Goal: Find specific page/section: Find specific page/section

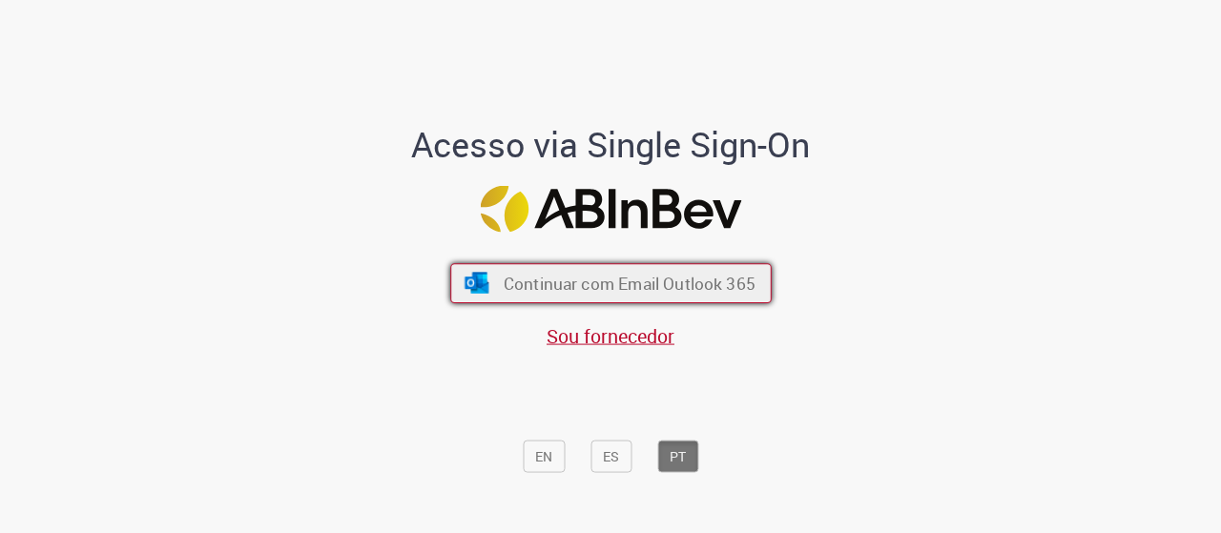
click at [589, 278] on span "Continuar com Email Outlook 365" at bounding box center [629, 283] width 252 height 22
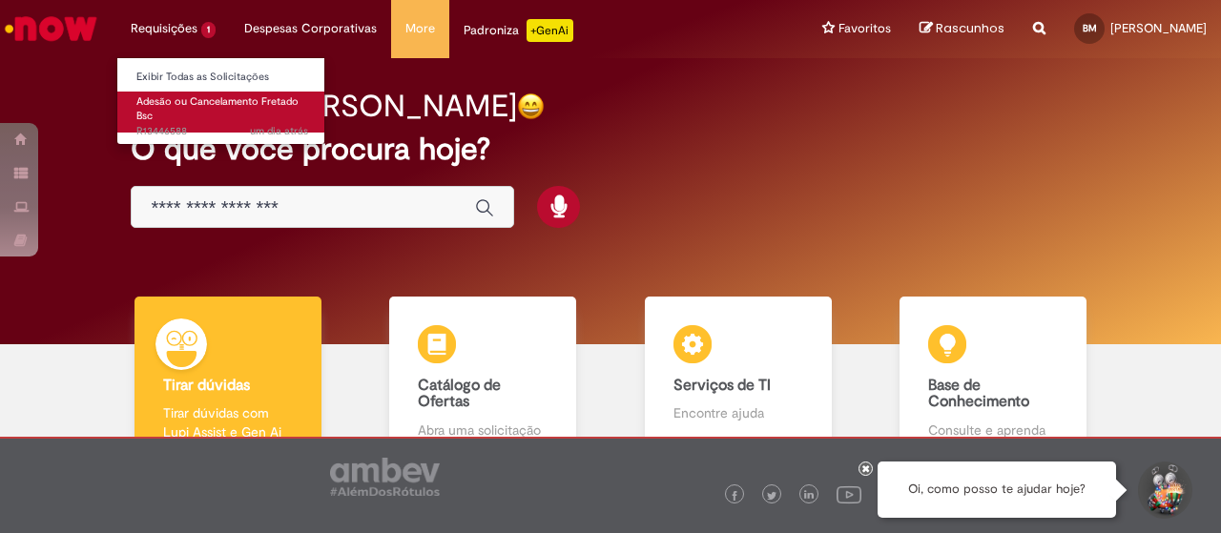
click at [211, 121] on link "Adesão ou Cancelamento Fretado Bsc um dia atrás um dia atrás R13446588" at bounding box center [222, 112] width 210 height 41
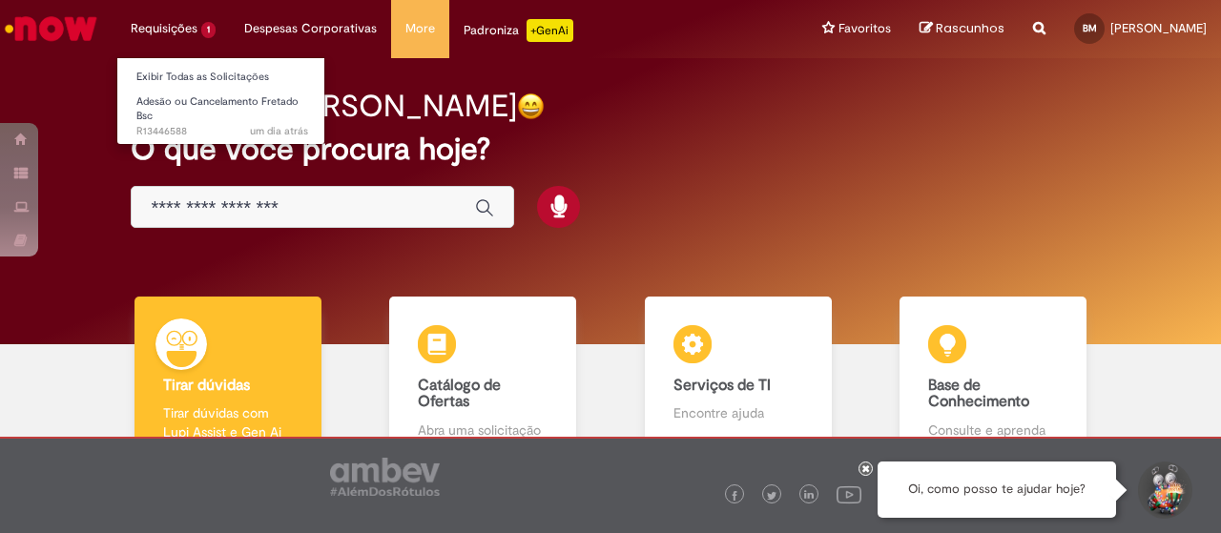
click at [179, 30] on li "Requisições 1 Exibir Todas as Solicitações Adesão ou Cancelamento Fretado Bsc u…" at bounding box center [172, 28] width 113 height 57
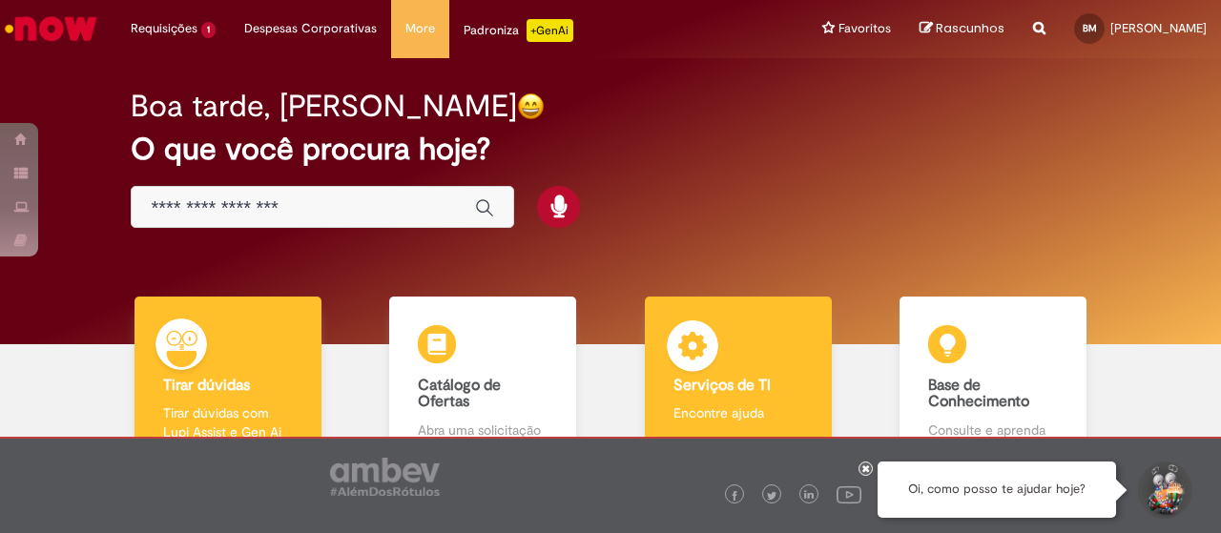
click at [729, 388] on b "Serviços de TI" at bounding box center [721, 385] width 97 height 19
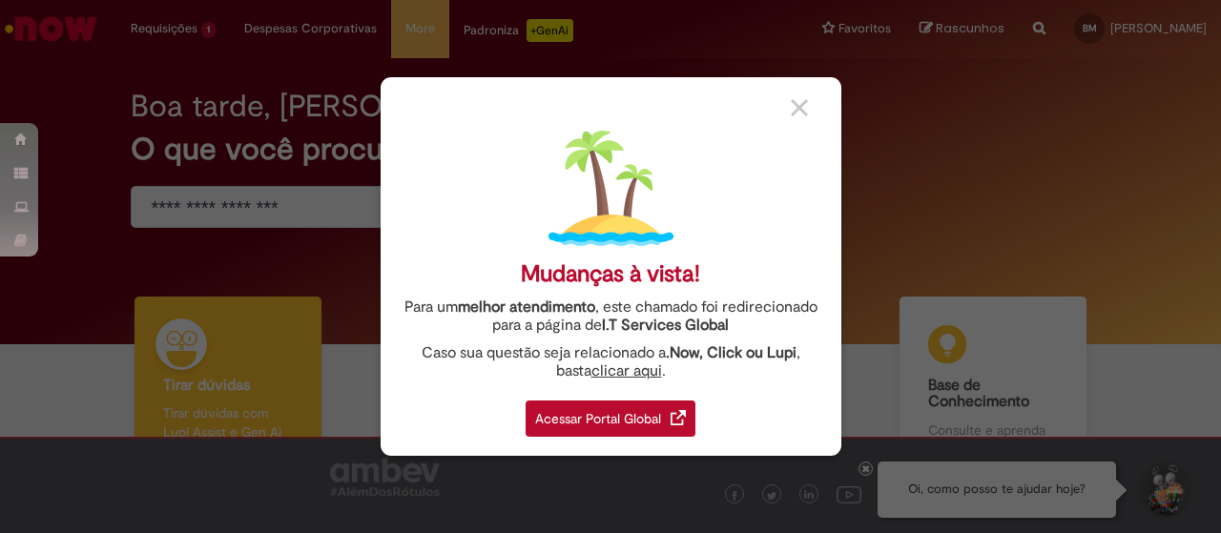
click at [639, 421] on div "Acessar Portal Global" at bounding box center [611, 419] width 170 height 36
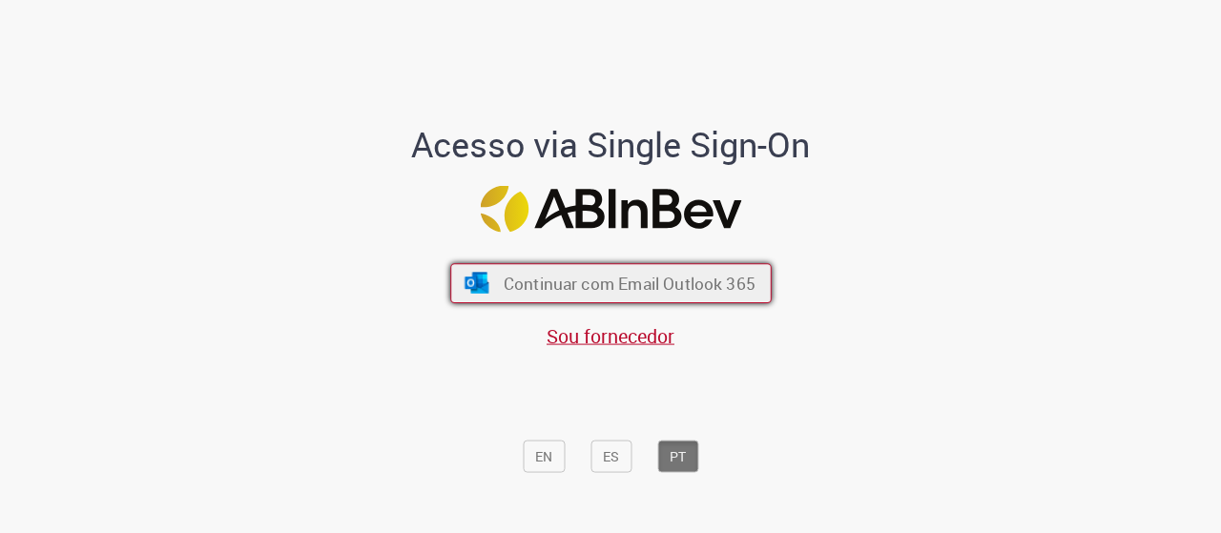
click at [634, 286] on span "Continuar com Email Outlook 365" at bounding box center [629, 283] width 252 height 22
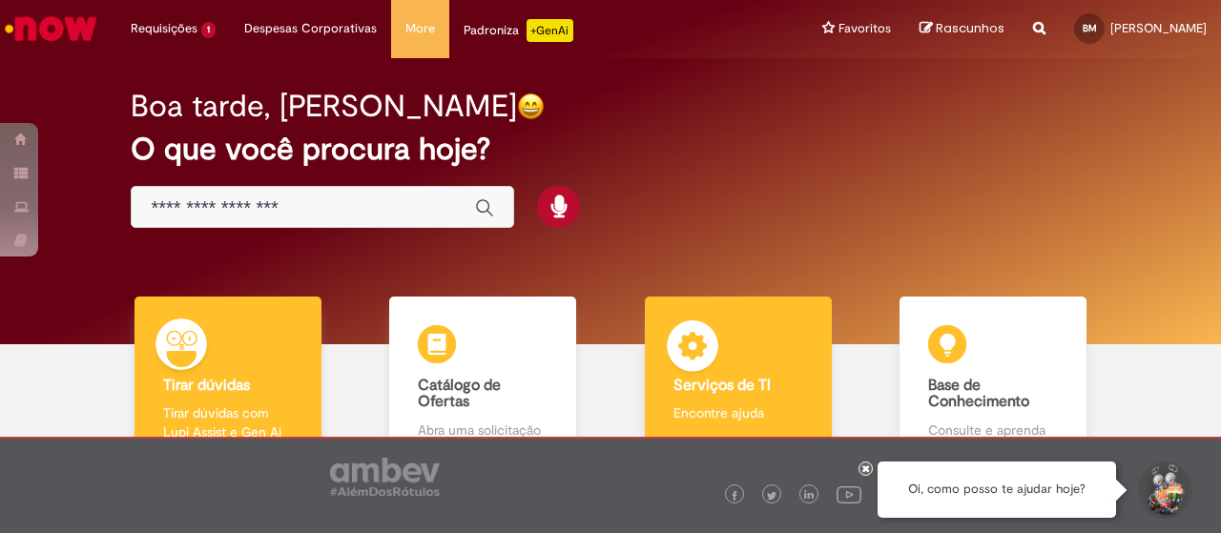
click at [693, 379] on b "Serviços de TI" at bounding box center [721, 385] width 97 height 19
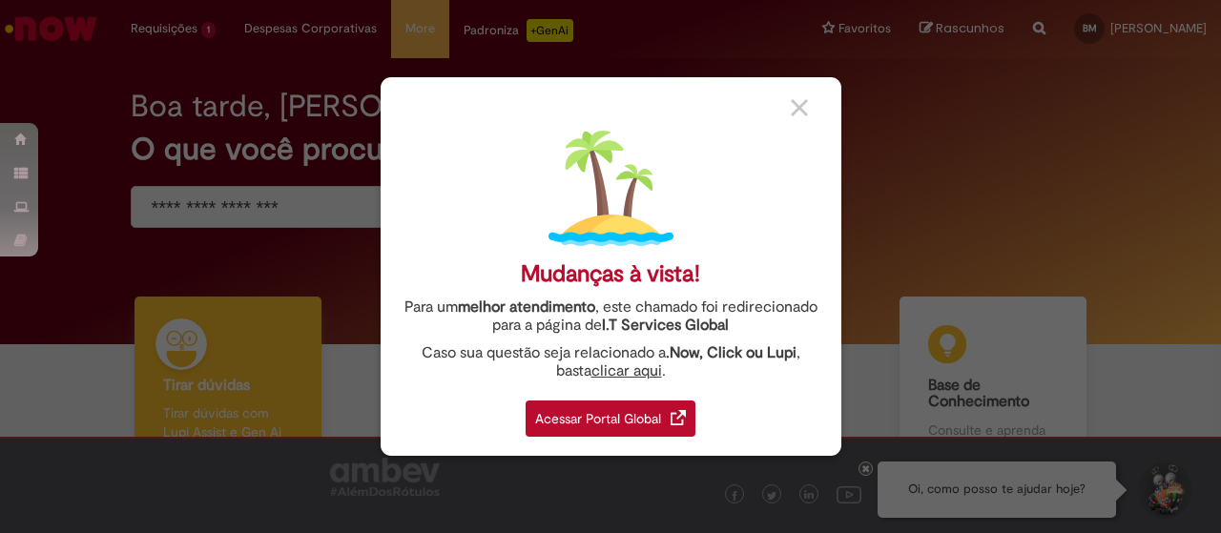
click at [661, 426] on div "Acessar Portal Global" at bounding box center [611, 419] width 170 height 36
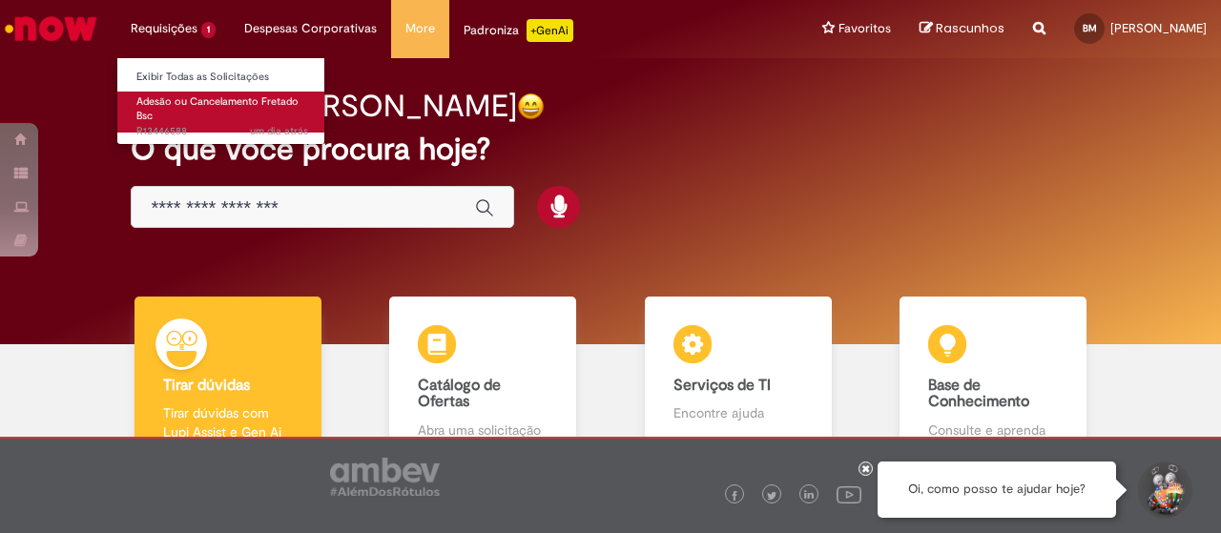
click at [190, 113] on link "Adesão ou Cancelamento Fretado Bsc um dia atrás um dia atrás R13446588" at bounding box center [222, 112] width 210 height 41
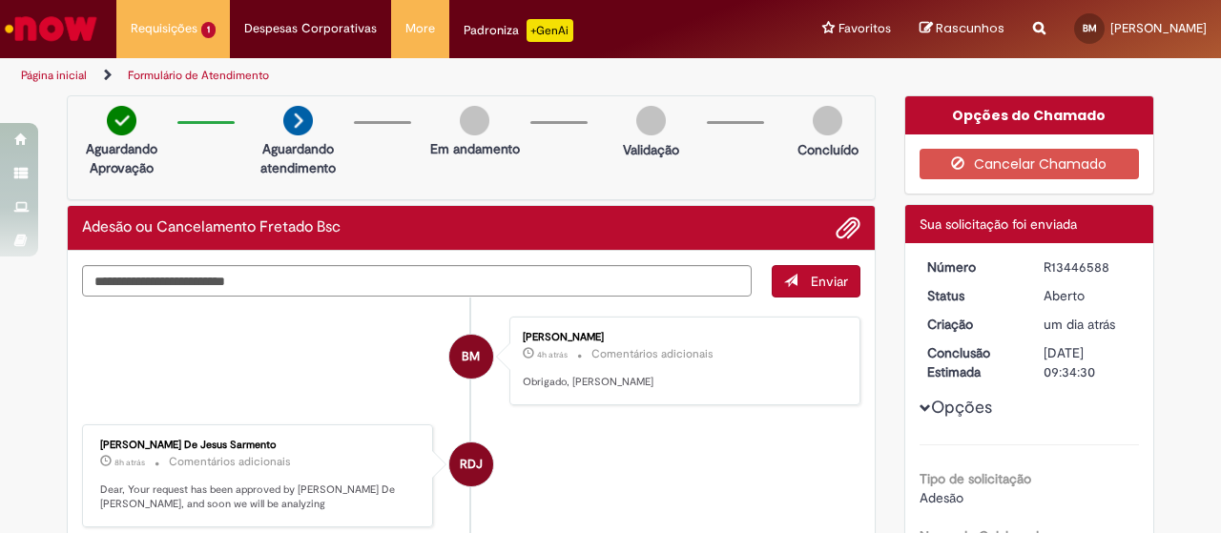
click at [66, 35] on img "Ir para a Homepage" at bounding box center [51, 29] width 98 height 38
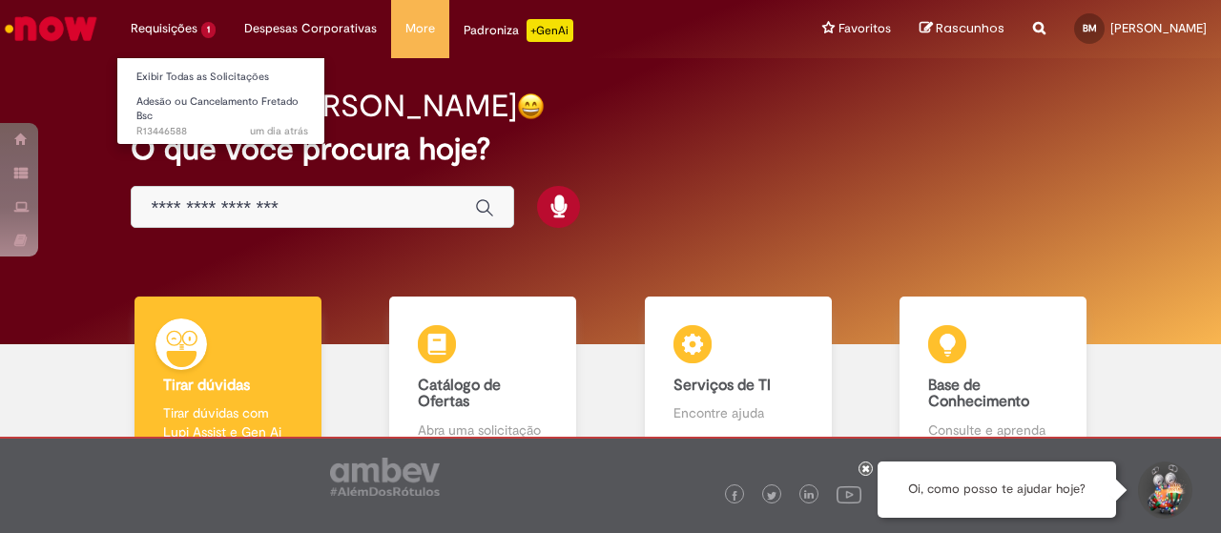
click at [180, 31] on li "Requisições 1 Exibir Todas as Solicitações Adesão ou Cancelamento Fretado Bsc u…" at bounding box center [172, 28] width 113 height 57
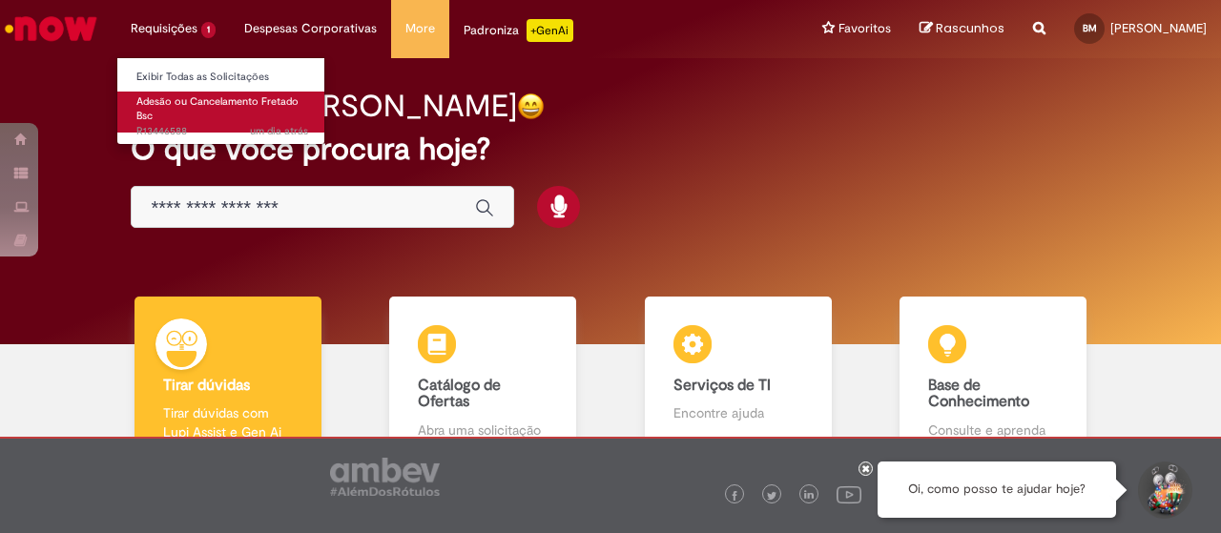
click at [173, 121] on link "Adesão ou Cancelamento Fretado Bsc um dia atrás um dia atrás R13446588" at bounding box center [222, 112] width 210 height 41
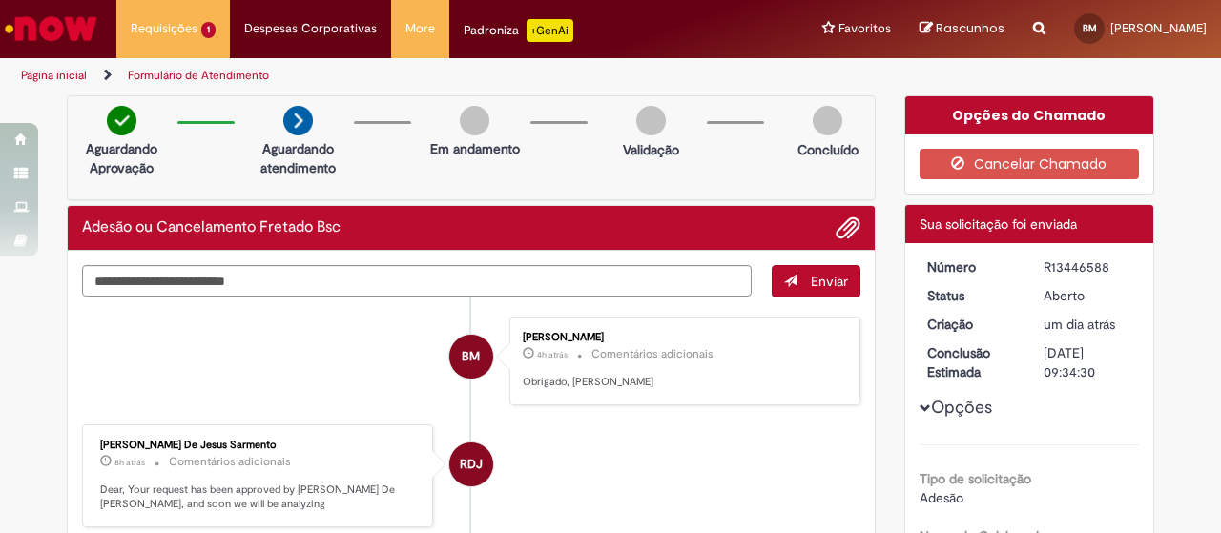
click at [66, 35] on img "Ir para a Homepage" at bounding box center [51, 29] width 98 height 38
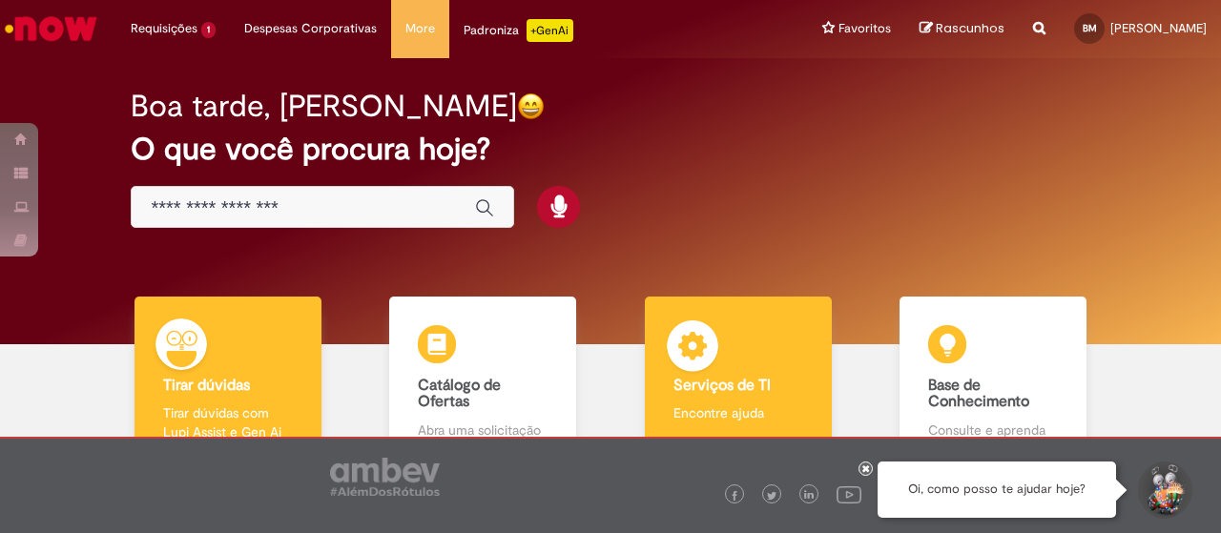
click at [738, 388] on b "Serviços de TI" at bounding box center [721, 385] width 97 height 19
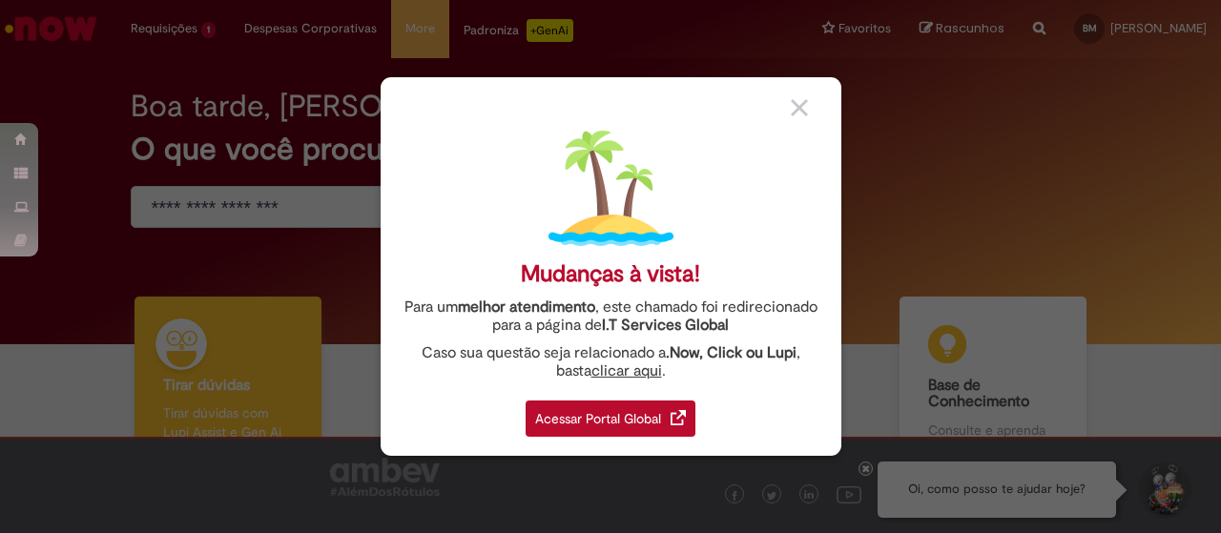
click at [646, 402] on div "Acessar Portal Global" at bounding box center [611, 419] width 170 height 36
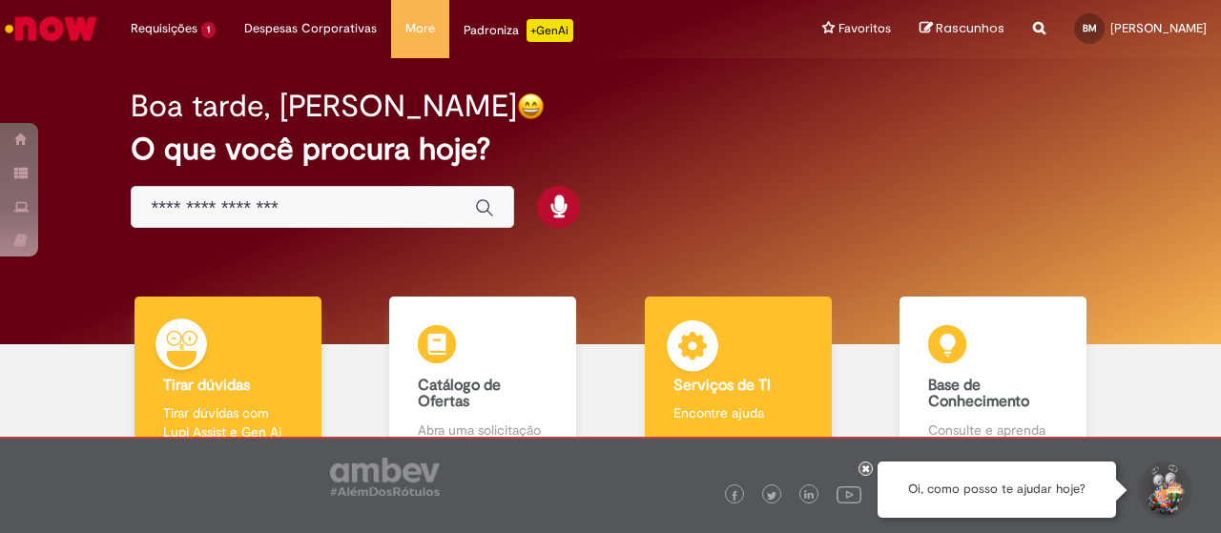
click at [759, 384] on b "Serviços de TI" at bounding box center [721, 385] width 97 height 19
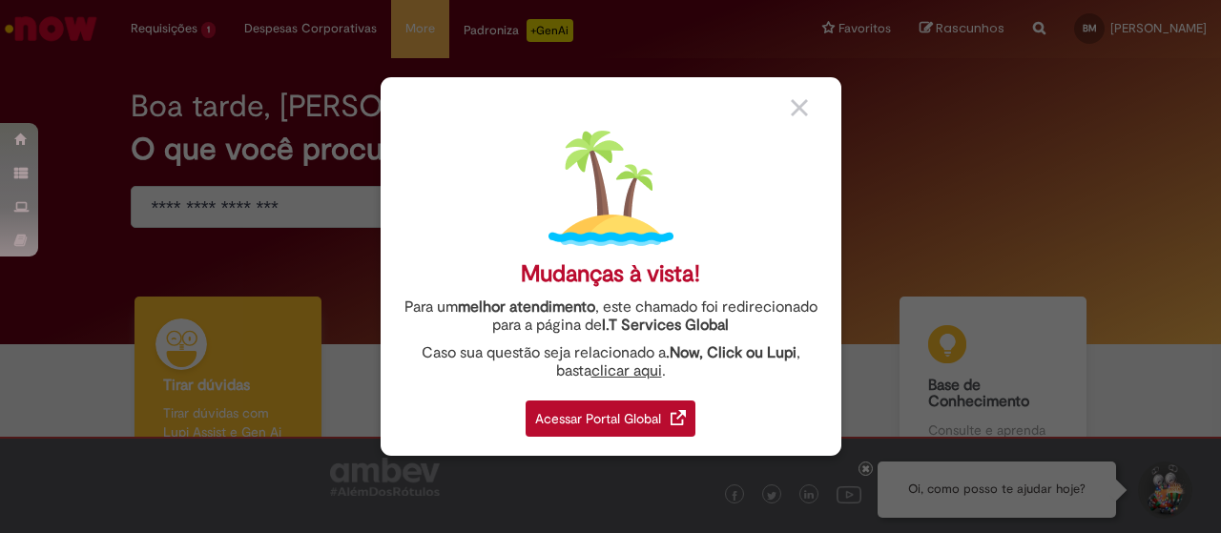
click at [648, 410] on div "Acessar Portal Global" at bounding box center [611, 419] width 170 height 36
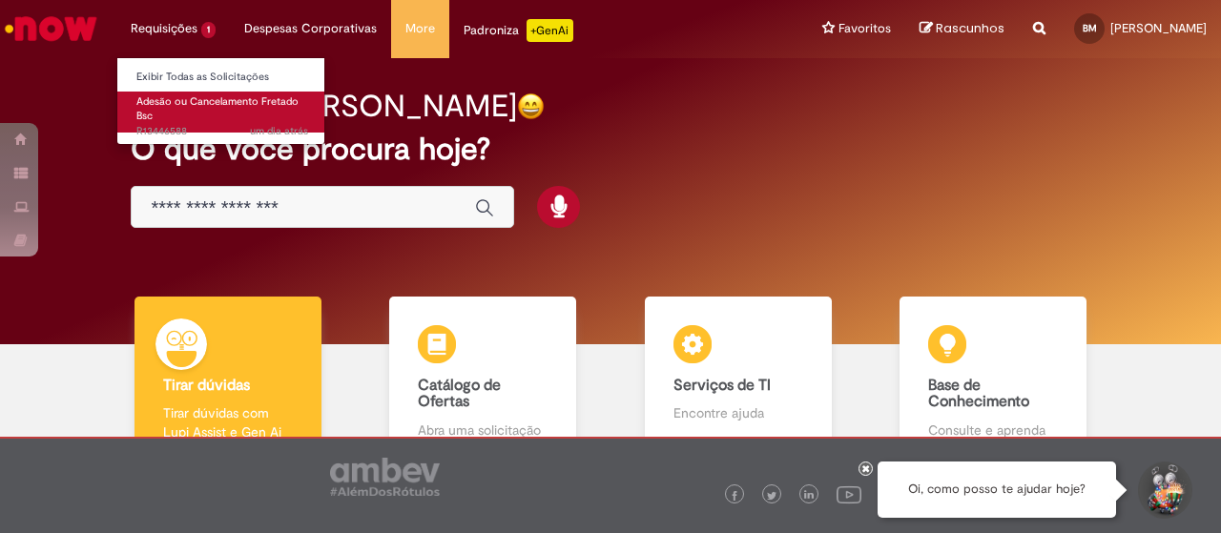
click at [193, 112] on link "Adesão ou Cancelamento Fretado Bsc um dia atrás um dia atrás R13446588" at bounding box center [222, 112] width 210 height 41
click at [196, 116] on link "Adesão ou Cancelamento Fretado Bsc um dia atrás um dia atrás R13446588" at bounding box center [222, 112] width 210 height 41
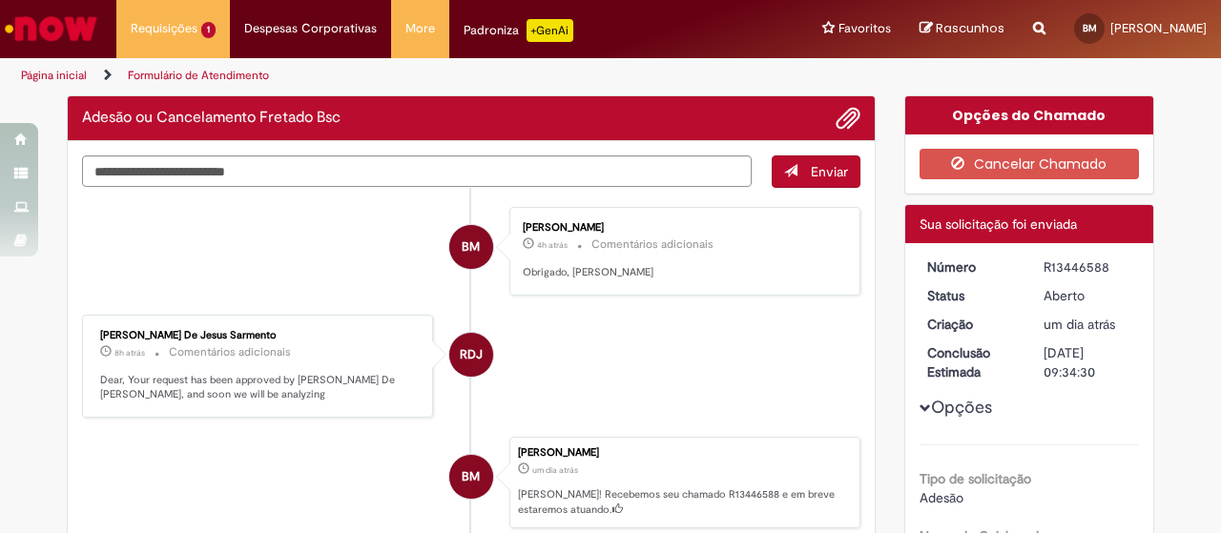
click at [570, 337] on li "RDJ Robson De Jesus Sarmento 8h atrás 8 horas atrás Comentários adicionais Dear…" at bounding box center [471, 367] width 778 height 104
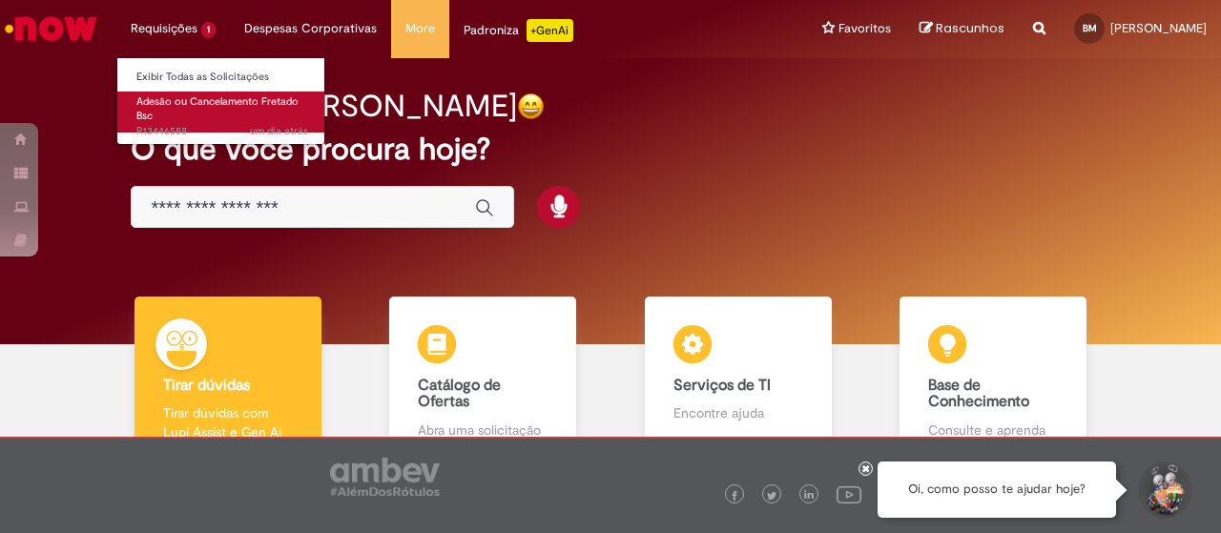
click at [193, 113] on link "Adesão ou Cancelamento Fretado Bsc um dia atrás um dia atrás R13446588" at bounding box center [222, 112] width 210 height 41
click at [232, 113] on link "Adesão ou Cancelamento Fretado Bsc um dia atrás um dia atrás R13446588" at bounding box center [222, 112] width 210 height 41
click at [184, 106] on span "Adesão ou Cancelamento Fretado Bsc" at bounding box center [217, 109] width 162 height 30
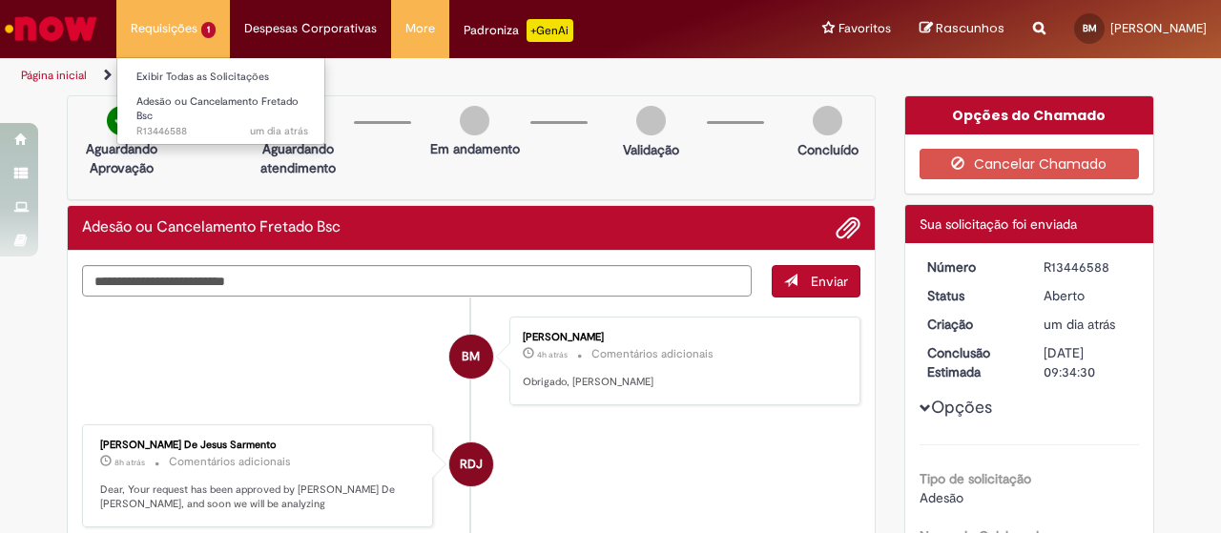
click at [135, 35] on li "Requisições 1 Exibir Todas as Solicitações Adesão ou Cancelamento Fretado Bsc u…" at bounding box center [172, 28] width 113 height 57
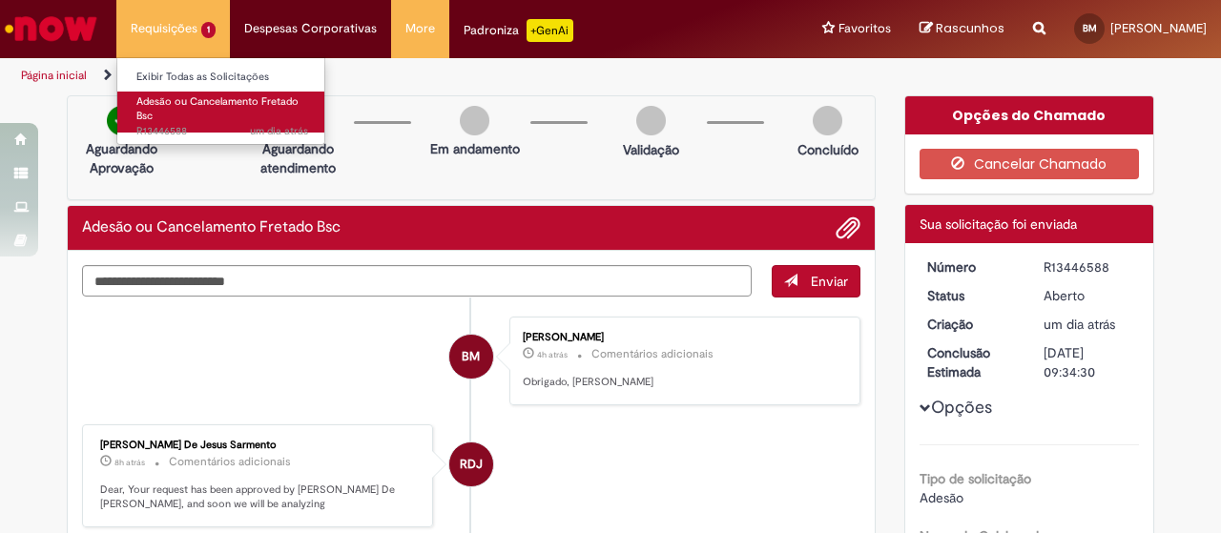
click at [192, 121] on link "Adesão ou Cancelamento Fretado Bsc um dia atrás um dia atrás R13446588" at bounding box center [222, 112] width 210 height 41
click at [184, 118] on link "Adesão ou Cancelamento Fretado Bsc um dia atrás um dia atrás R13446588" at bounding box center [222, 112] width 210 height 41
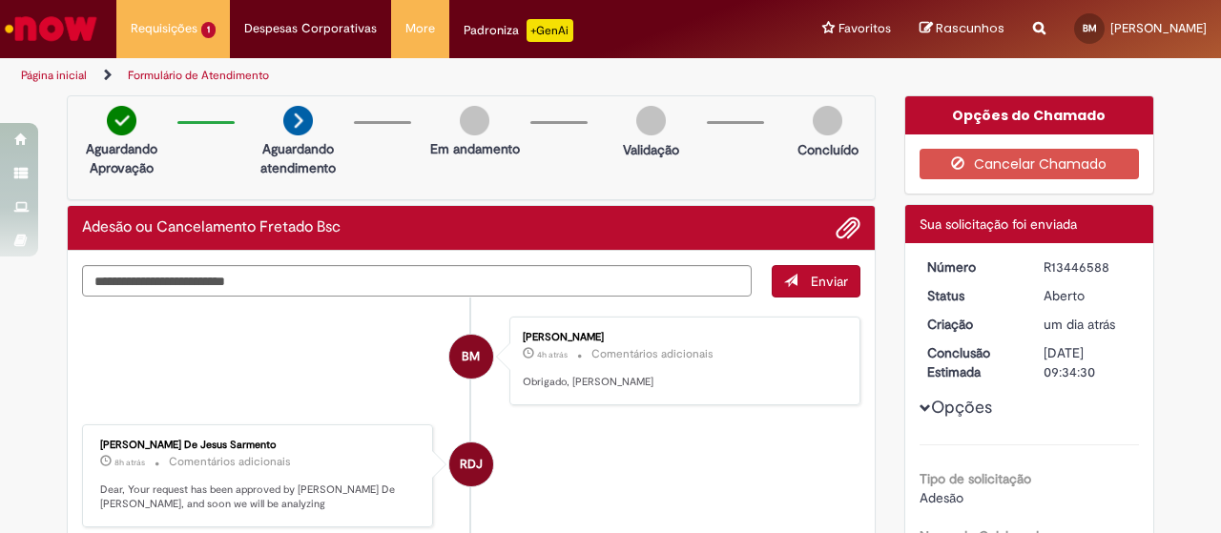
click at [175, 72] on link "Formulário de Atendimento" at bounding box center [198, 75] width 141 height 15
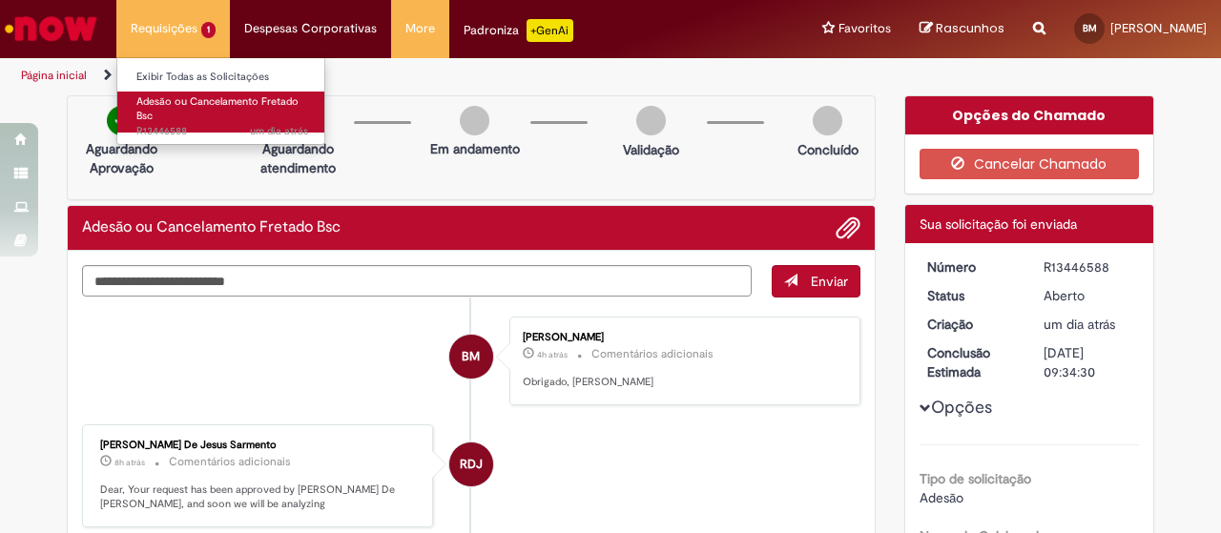
click at [170, 128] on span "um dia atrás um dia atrás R13446588" at bounding box center [222, 131] width 172 height 15
click at [175, 120] on link "Adesão ou Cancelamento Fretado Bsc um dia atrás um dia atrás R13446588" at bounding box center [222, 112] width 210 height 41
click at [203, 104] on span "Adesão ou Cancelamento Fretado Bsc" at bounding box center [217, 109] width 162 height 30
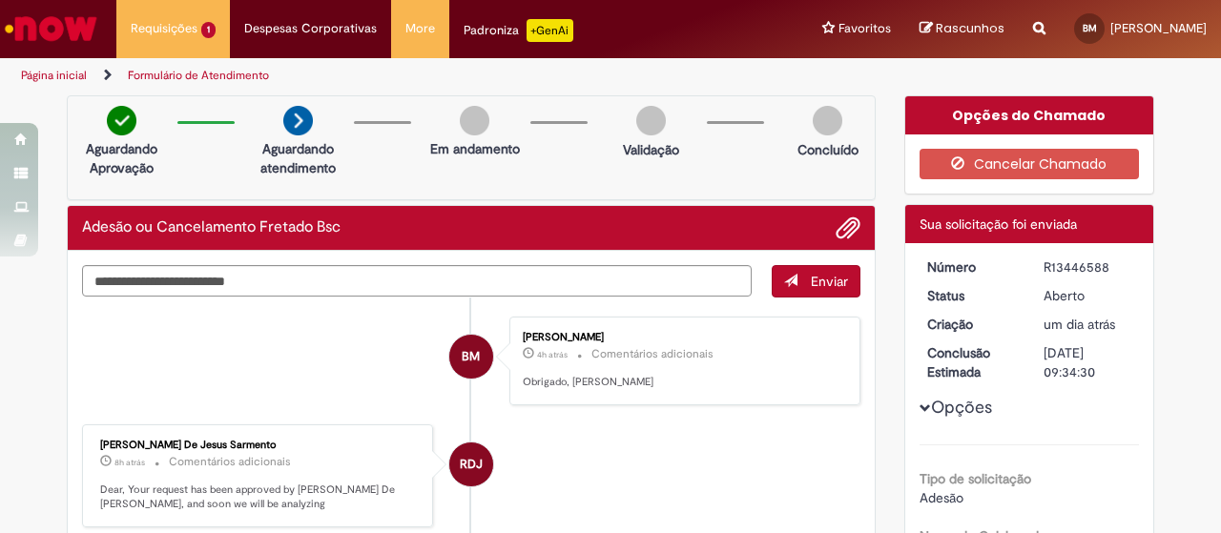
click at [73, 23] on img "Ir para a Homepage" at bounding box center [51, 29] width 98 height 38
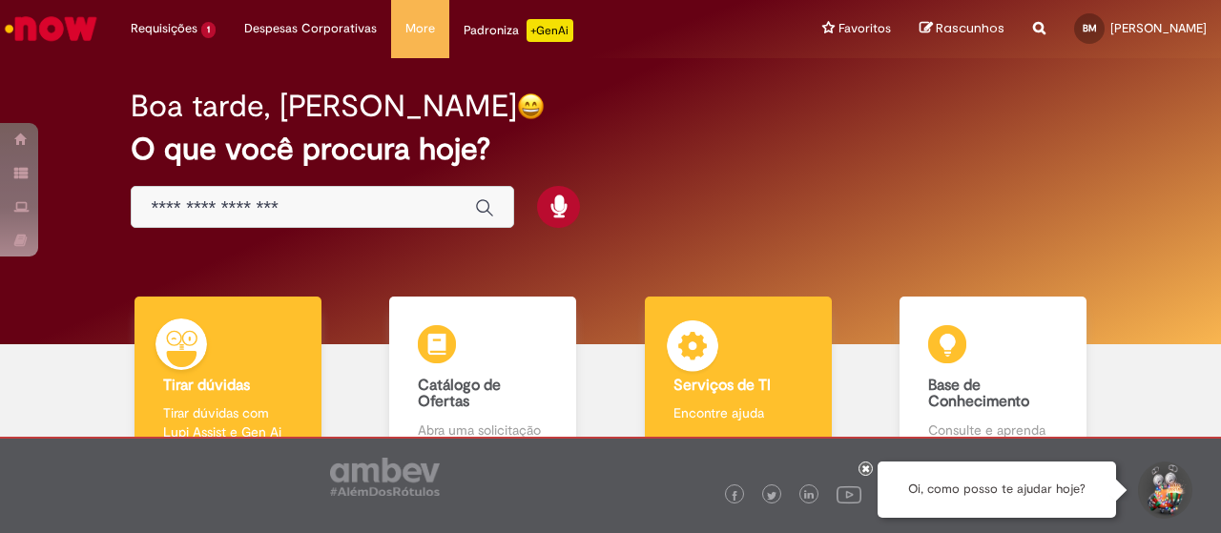
click at [742, 376] on b "Serviços de TI" at bounding box center [721, 385] width 97 height 19
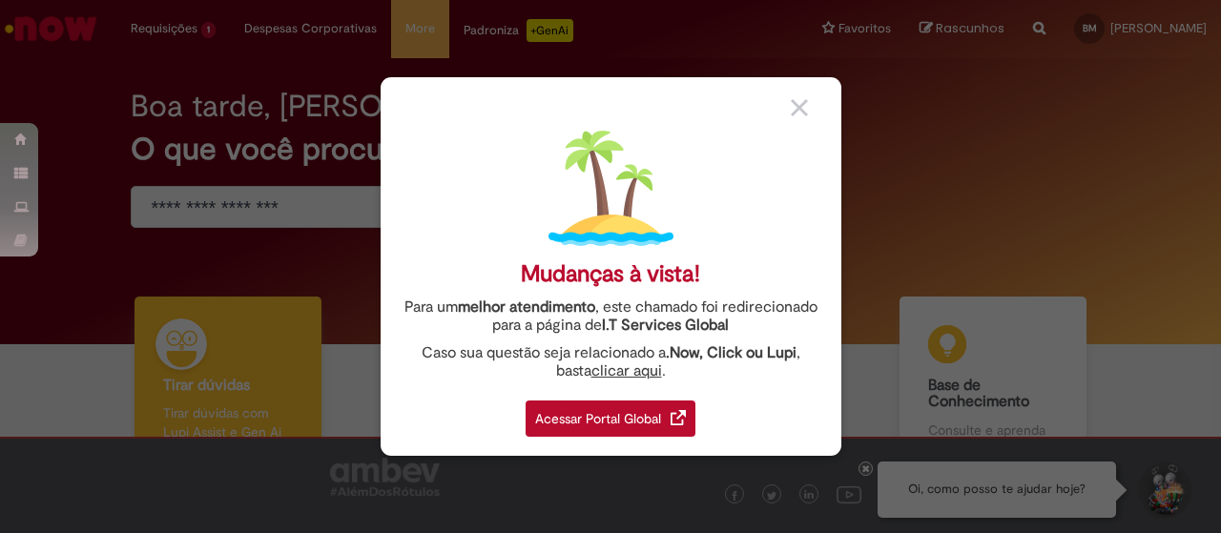
click at [582, 409] on div "Acessar Portal Global" at bounding box center [611, 419] width 170 height 36
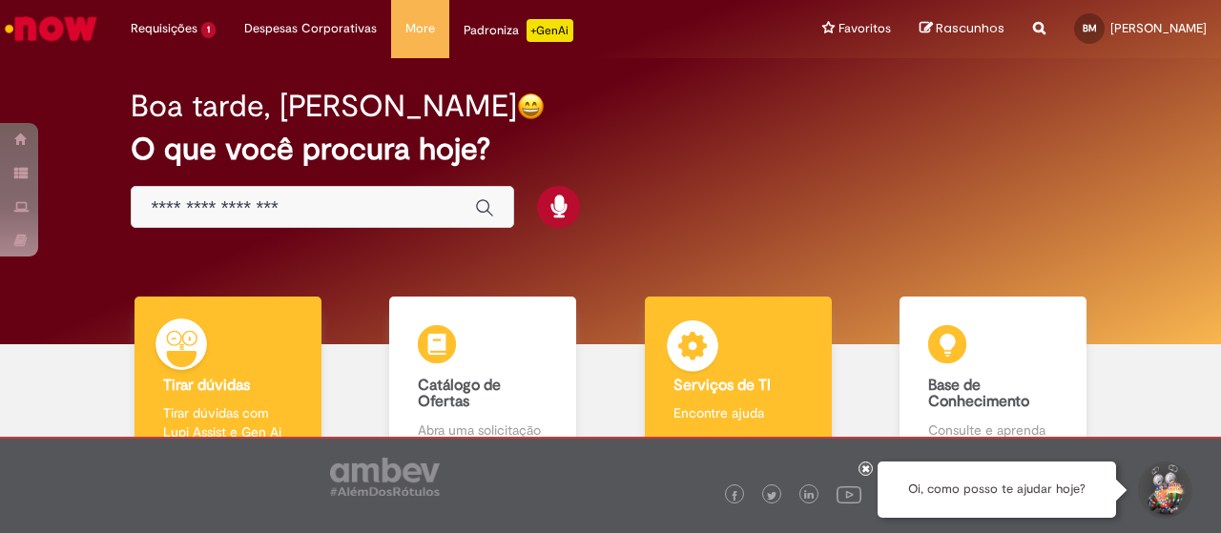
click at [741, 385] on b "Serviços de TI" at bounding box center [721, 385] width 97 height 19
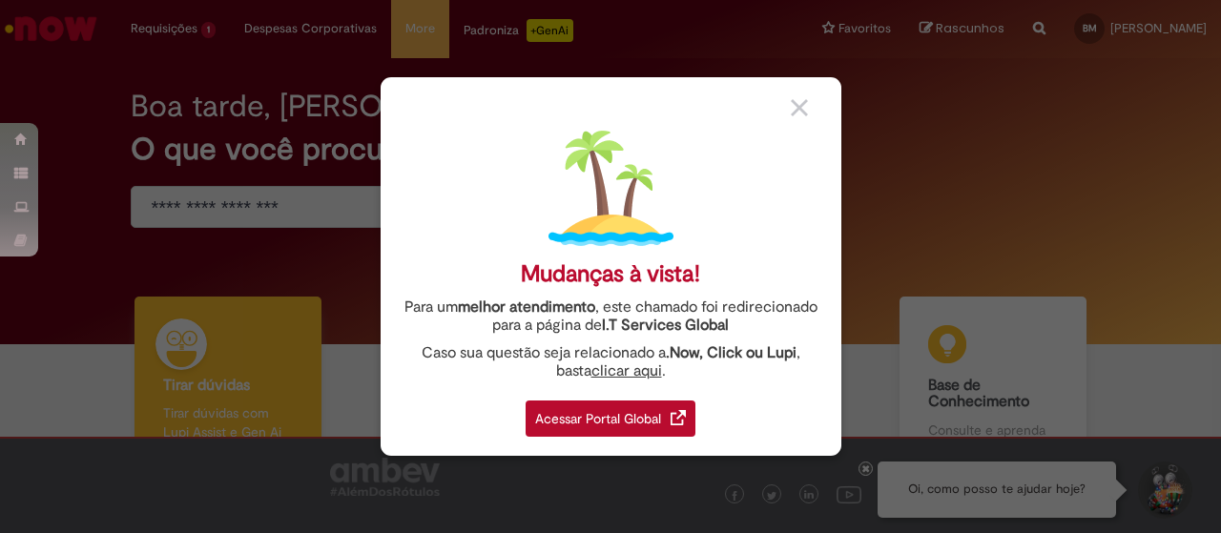
click at [645, 418] on div "Acessar Portal Global" at bounding box center [611, 419] width 170 height 36
